Goal: Information Seeking & Learning: Learn about a topic

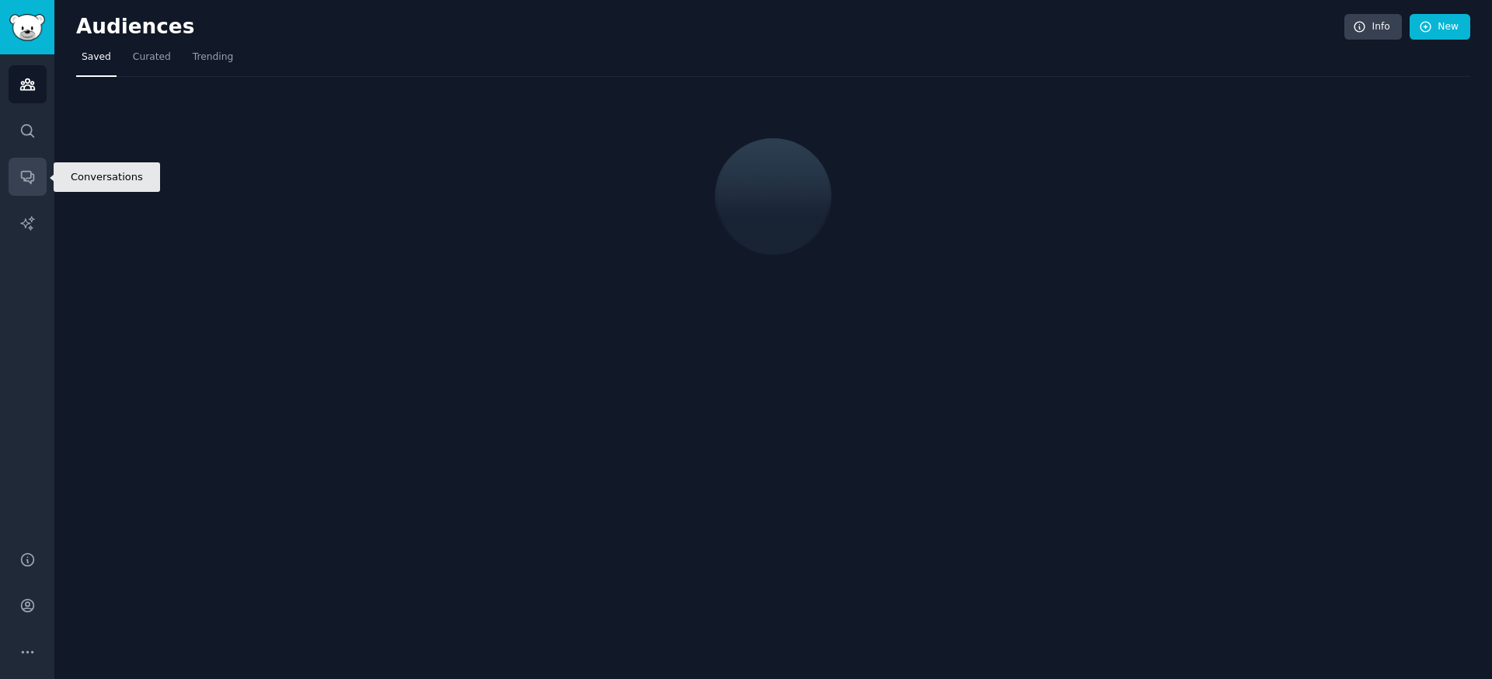
click at [20, 185] on link "Conversations" at bounding box center [28, 177] width 38 height 38
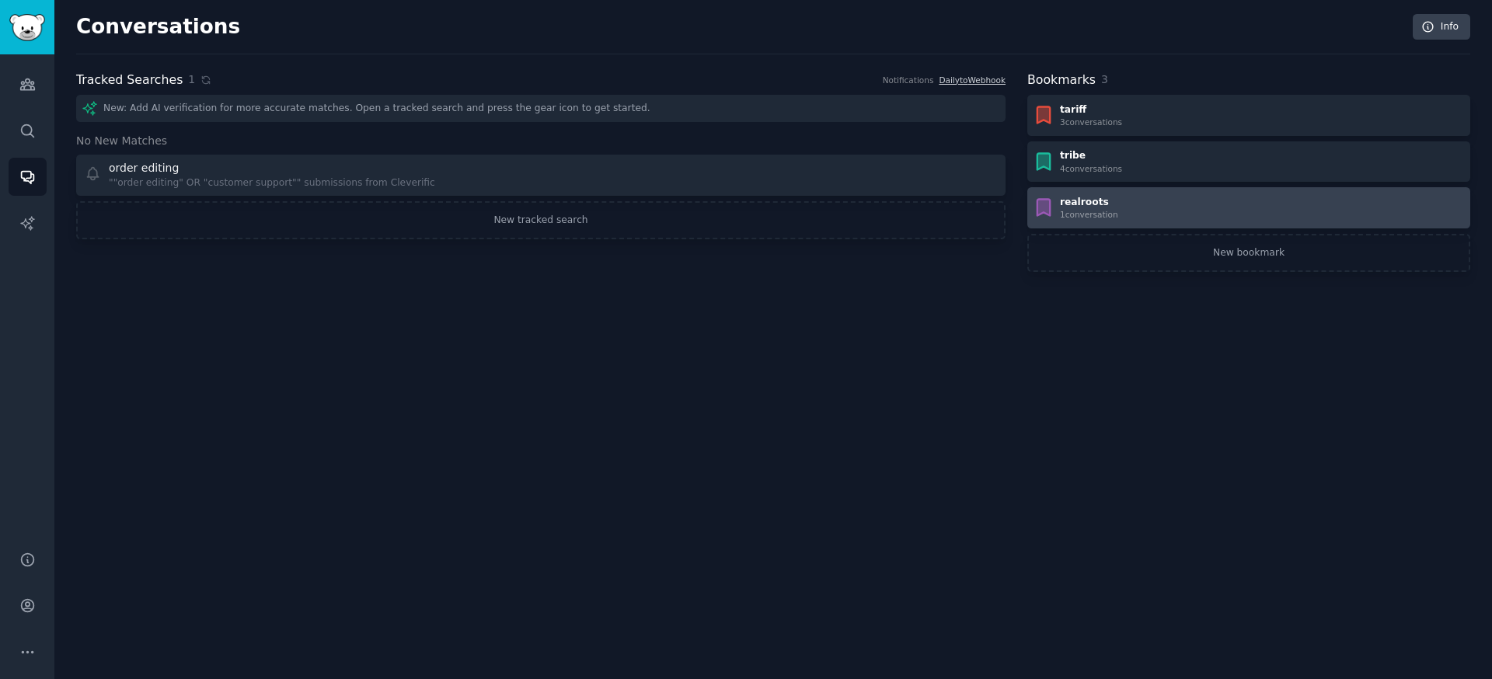
click at [1085, 198] on div "realroots" at bounding box center [1089, 203] width 58 height 14
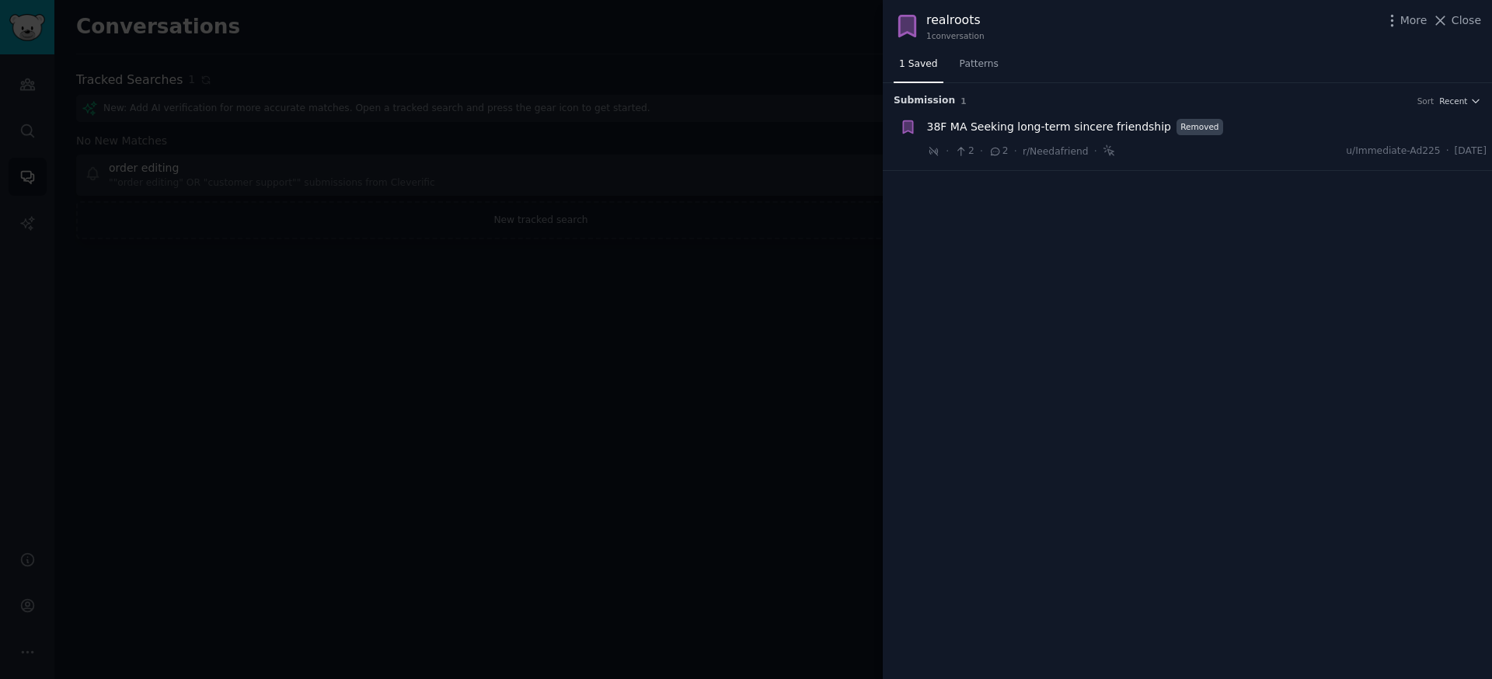
click at [1086, 122] on span "38F MA Seeking long-term sincere friendship" at bounding box center [1049, 127] width 244 height 16
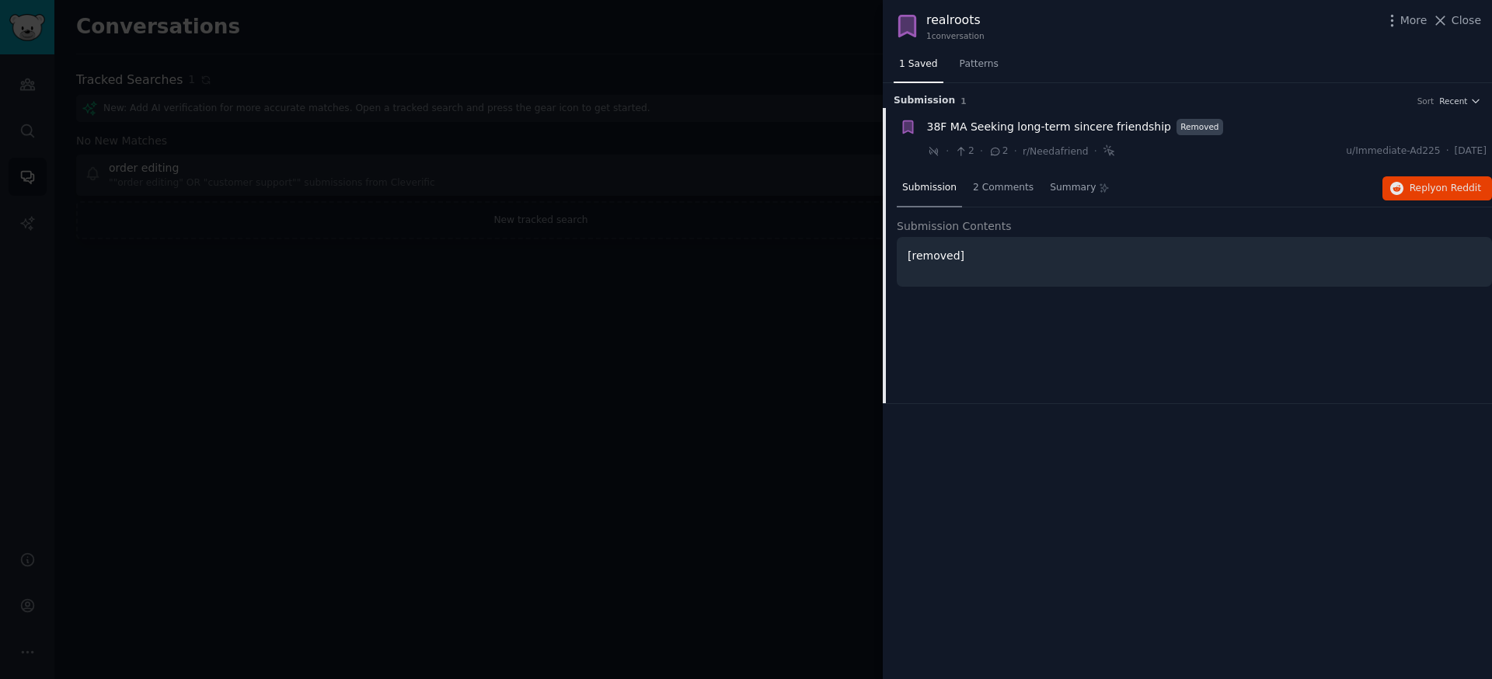
click at [1086, 122] on span "38F MA Seeking long-term sincere friendship" at bounding box center [1049, 127] width 244 height 16
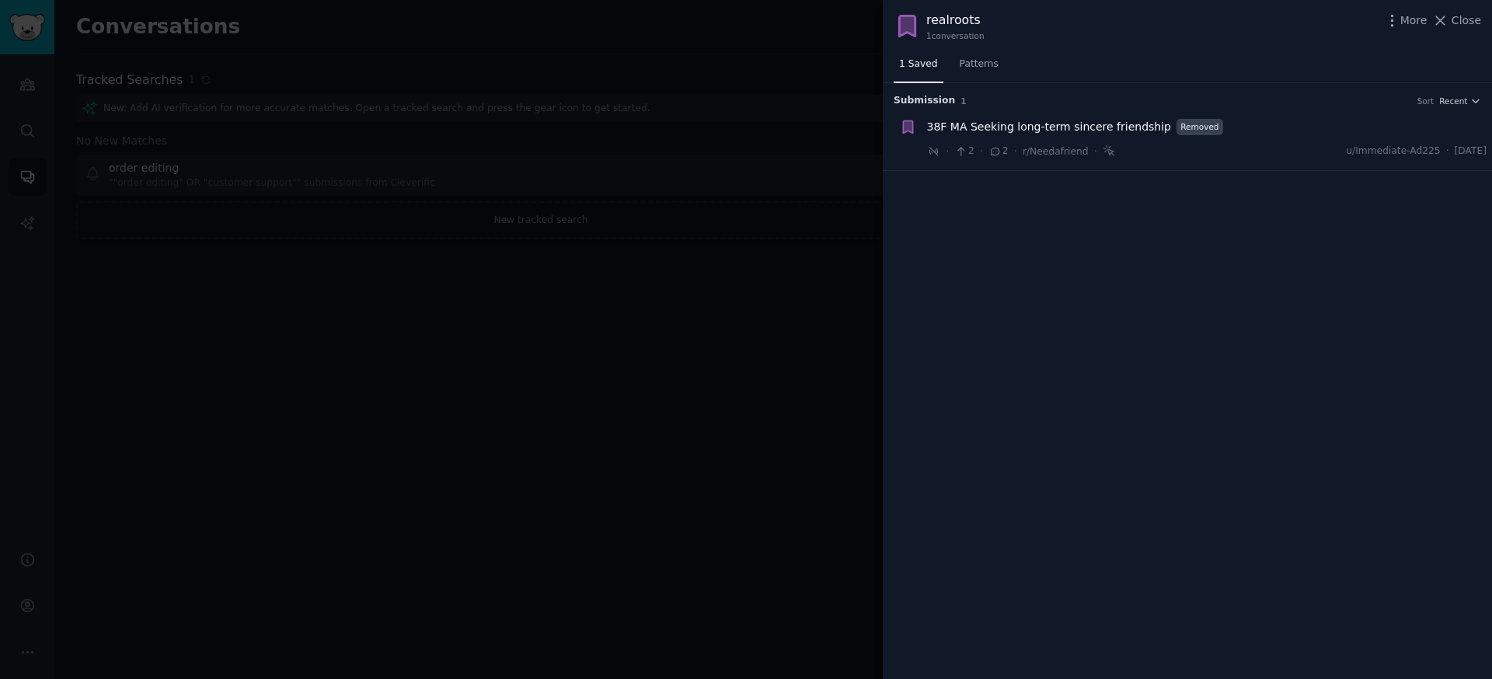
click at [680, 382] on div at bounding box center [746, 339] width 1492 height 679
